Goal: Find specific page/section: Find specific page/section

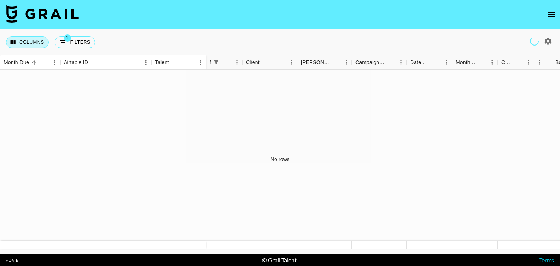
click at [36, 38] on button "Columns" at bounding box center [27, 42] width 43 height 12
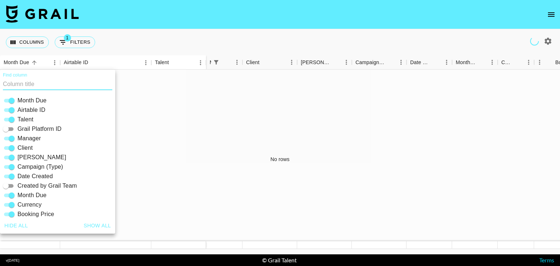
click at [133, 40] on div "Columns 1 Filters + Booking" at bounding box center [280, 42] width 560 height 26
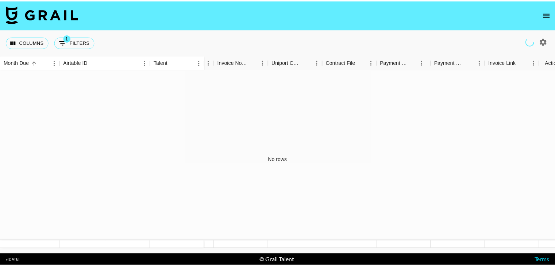
scroll to position [0, 686]
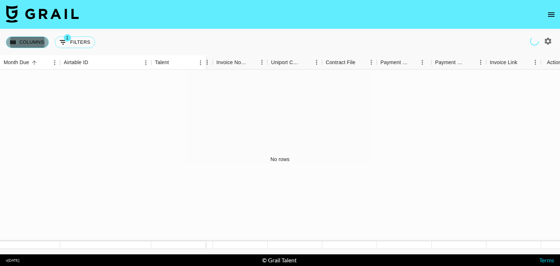
click at [34, 45] on button "Columns" at bounding box center [27, 42] width 43 height 12
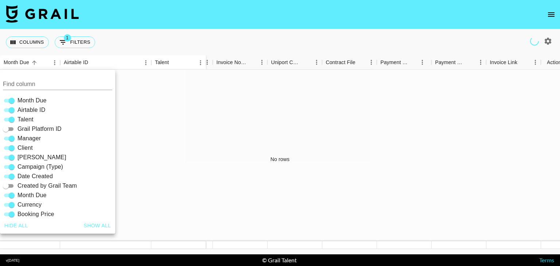
click at [114, 51] on div "Columns 1 Filters + Booking" at bounding box center [280, 42] width 560 height 26
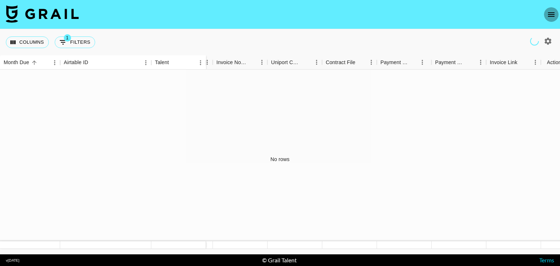
click at [550, 12] on icon "open drawer" at bounding box center [551, 14] width 9 height 9
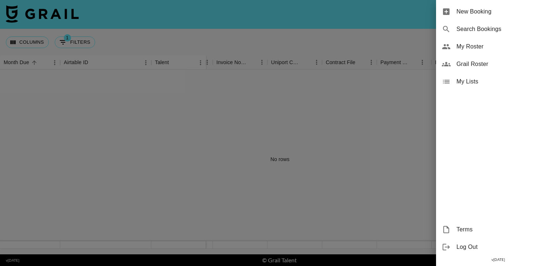
click at [472, 46] on span "My Roster" at bounding box center [506, 46] width 98 height 9
